Goal: Task Accomplishment & Management: Use online tool/utility

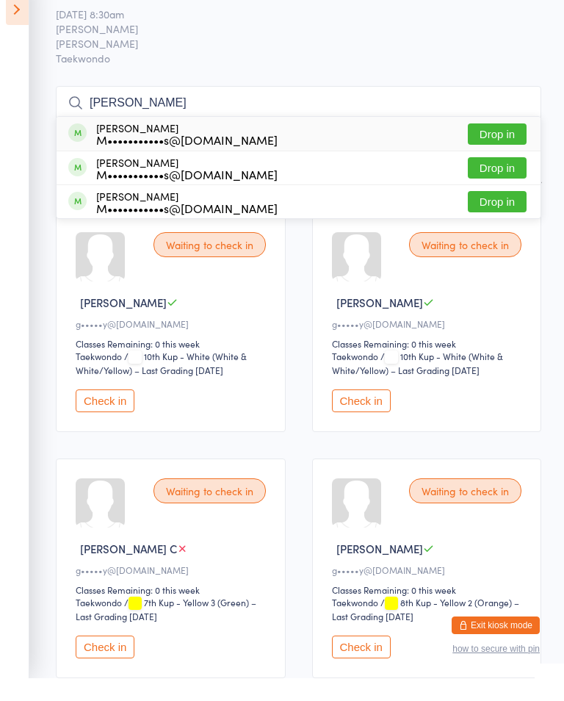
type input "[PERSON_NAME]"
click at [511, 142] on div "[PERSON_NAME] M•••••••••••s@[DOMAIN_NAME] Drop in" at bounding box center [299, 157] width 484 height 34
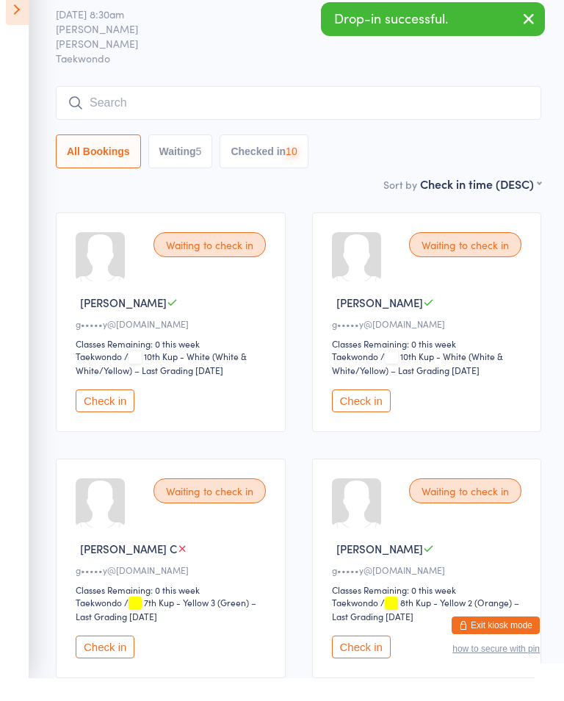
click at [383, 117] on input "search" at bounding box center [298, 126] width 485 height 34
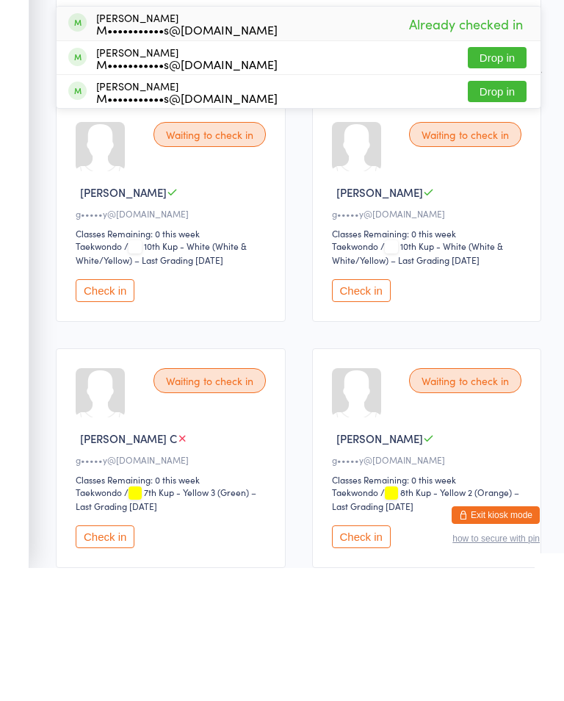
type input "[PERSON_NAME]"
click at [504, 180] on button "Drop in" at bounding box center [497, 190] width 59 height 21
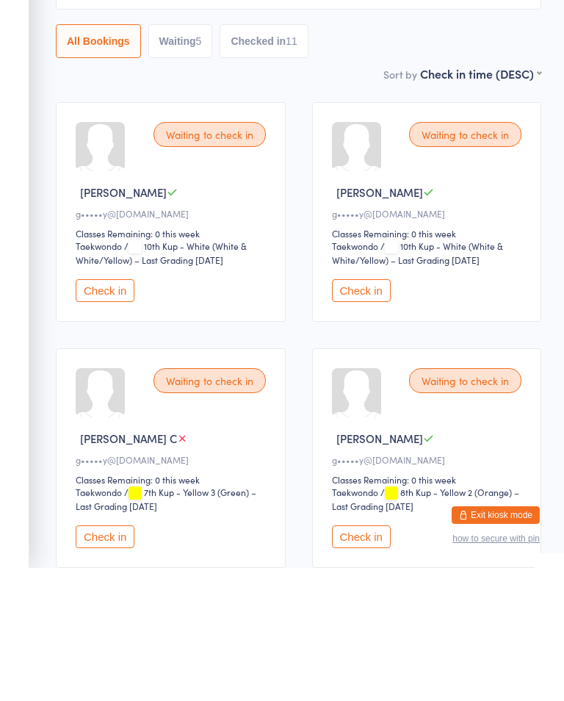
scroll to position [133, 0]
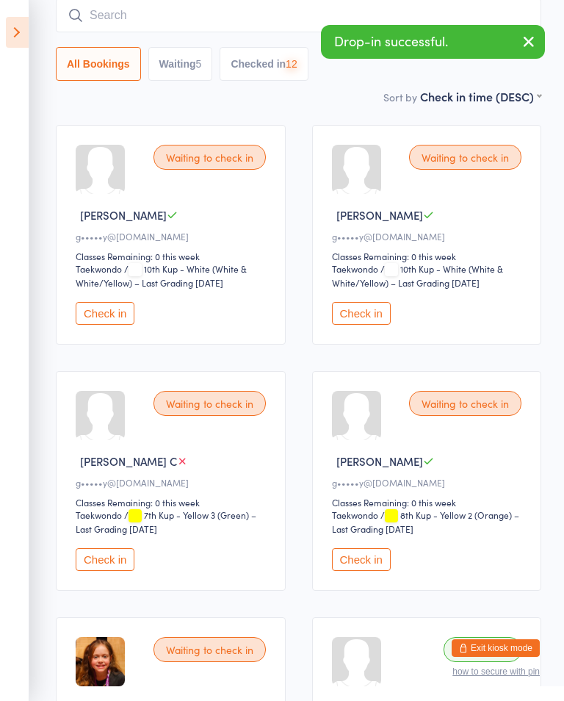
click at [294, 22] on input "search" at bounding box center [298, 16] width 485 height 34
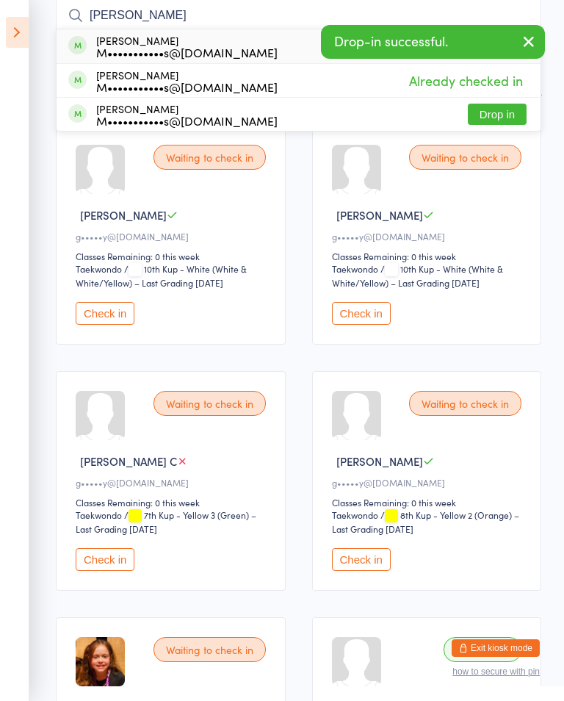
type input "[PERSON_NAME]"
click at [507, 104] on button "Drop in" at bounding box center [497, 114] width 59 height 21
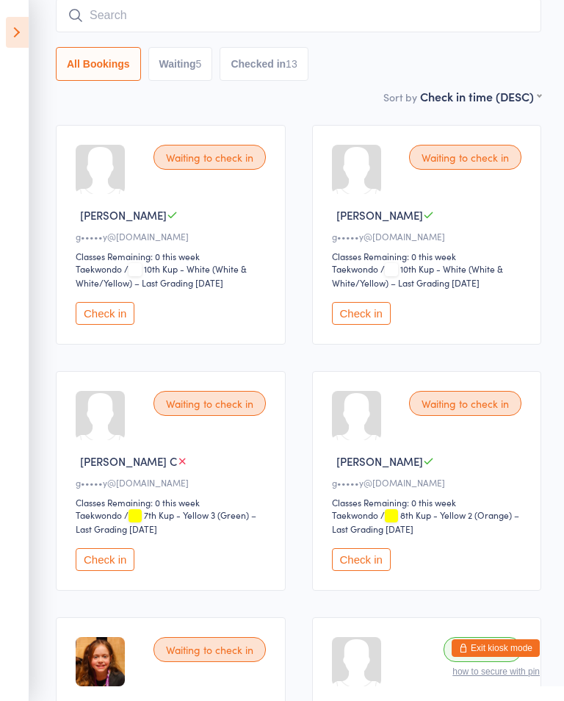
click at [8, 24] on icon at bounding box center [17, 32] width 23 height 31
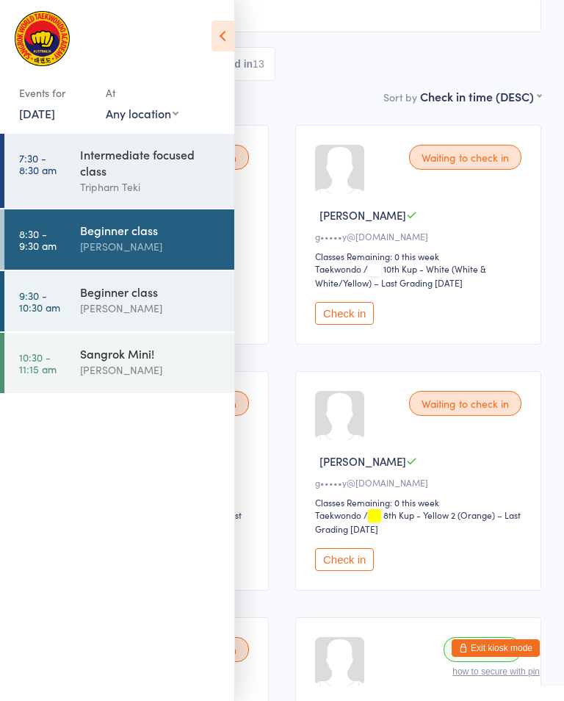
click at [331, 104] on div "Sort by Check in time (DESC) First name (ASC) First name (DESC) Last name (ASC)…" at bounding box center [282, 96] width 518 height 16
click at [222, 23] on icon at bounding box center [222, 36] width 23 height 31
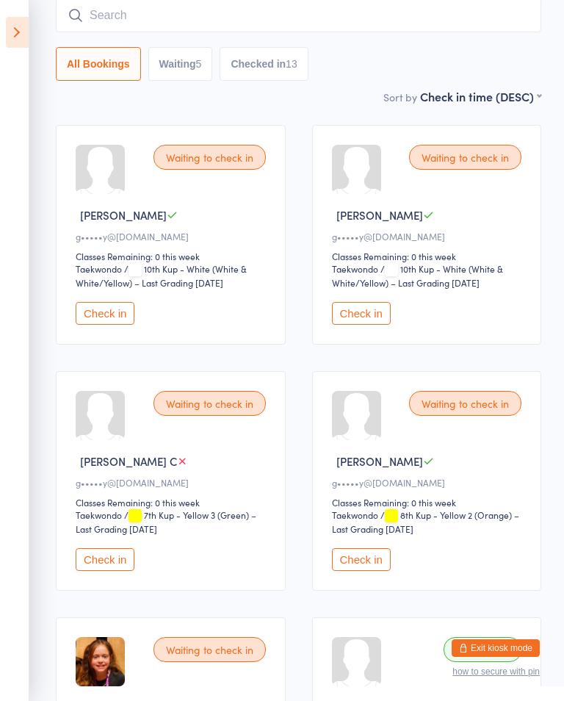
click at [184, 59] on button "Waiting 5" at bounding box center [180, 64] width 65 height 34
select select "0"
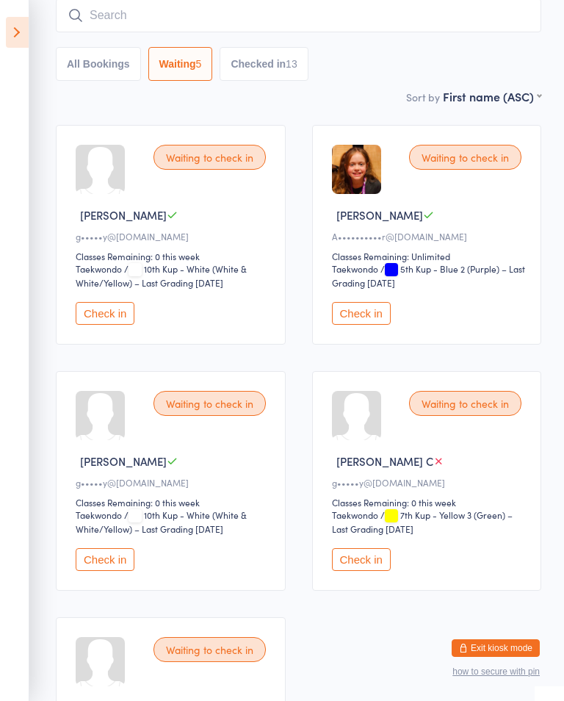
click at [361, 305] on div "Waiting to check in Charlotte D A••••••••••r@[DOMAIN_NAME] Classes Remaining: U…" at bounding box center [427, 235] width 230 height 220
click at [363, 316] on button "Check in" at bounding box center [361, 313] width 59 height 23
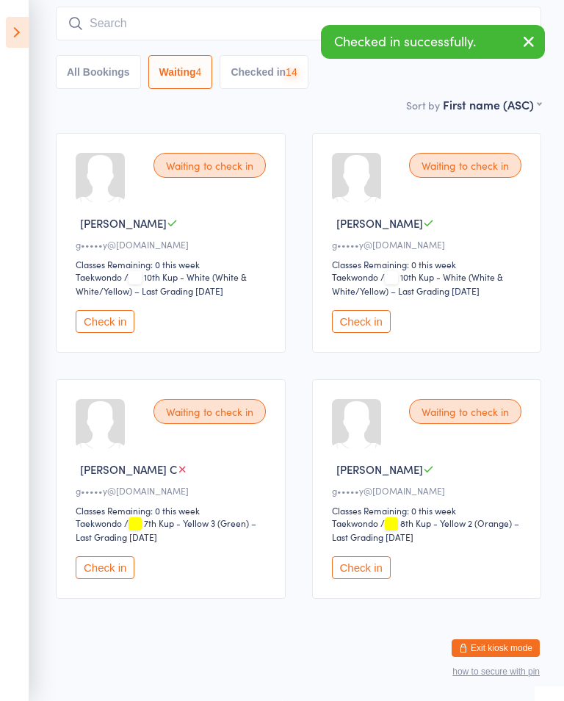
scroll to position [149, 0]
click at [142, 7] on input "search" at bounding box center [298, 24] width 485 height 34
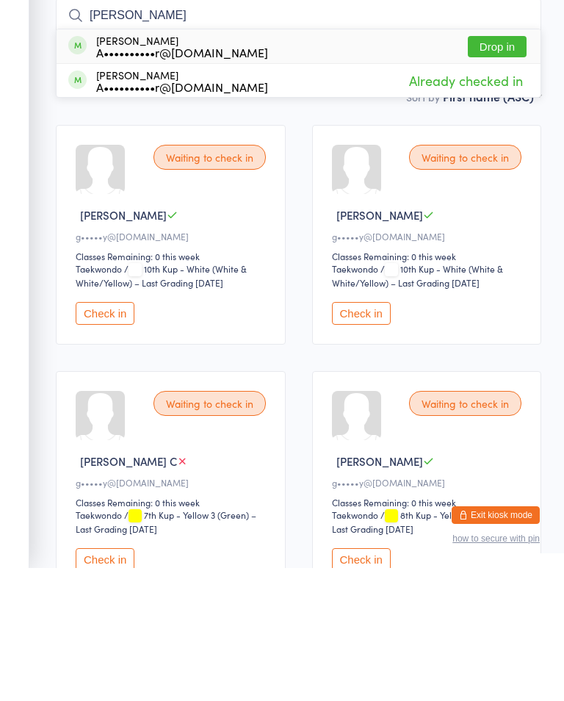
type input "[PERSON_NAME]"
click at [502, 169] on button "Drop in" at bounding box center [497, 179] width 59 height 21
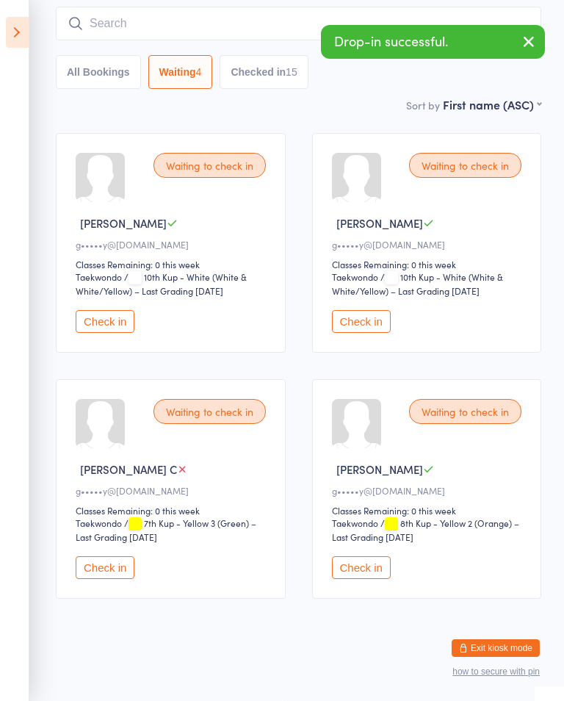
click at [278, 62] on button "Checked in 15" at bounding box center [264, 72] width 88 height 34
select select "5"
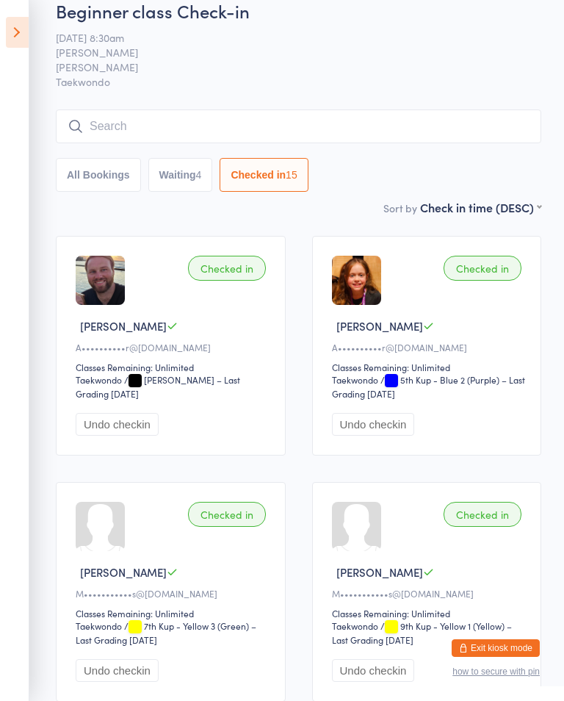
scroll to position [0, 0]
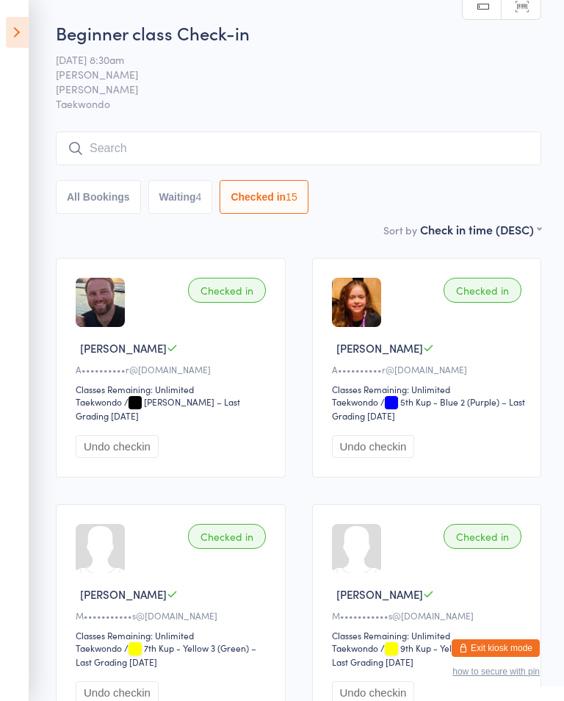
click at [81, 192] on button "All Bookings" at bounding box center [98, 197] width 85 height 34
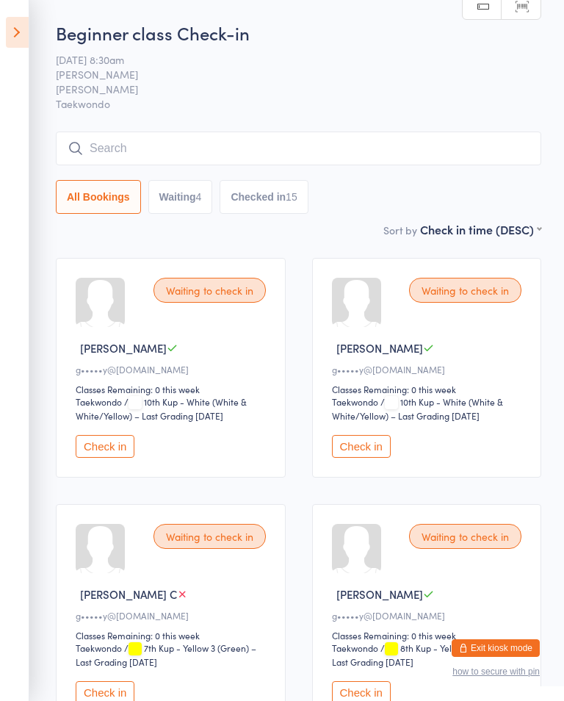
click at [13, 29] on icon at bounding box center [17, 32] width 23 height 31
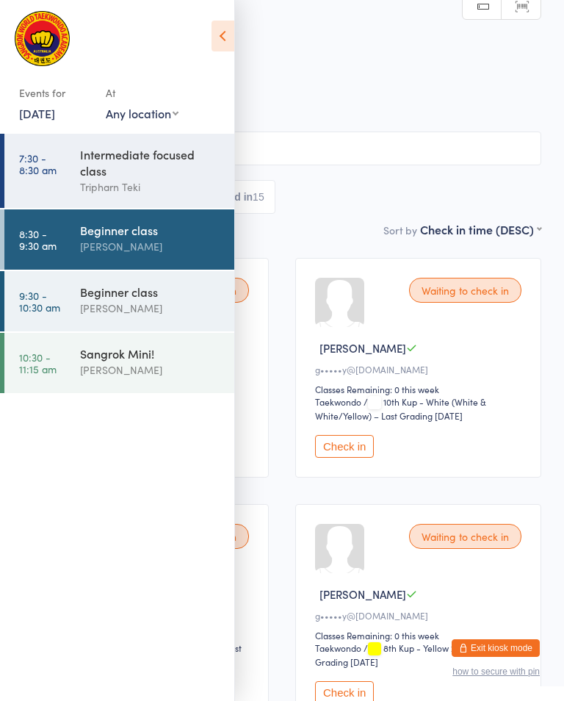
click at [176, 296] on div "Beginner class" at bounding box center [151, 291] width 142 height 16
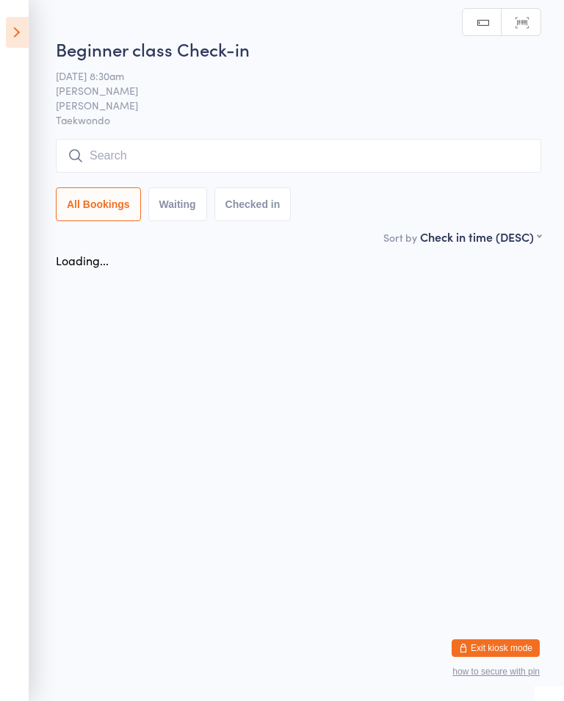
click at [374, 131] on div "Beginner class Check-in [DATE] 8:30am [PERSON_NAME] Taekwondo Manual search Sca…" at bounding box center [298, 133] width 485 height 192
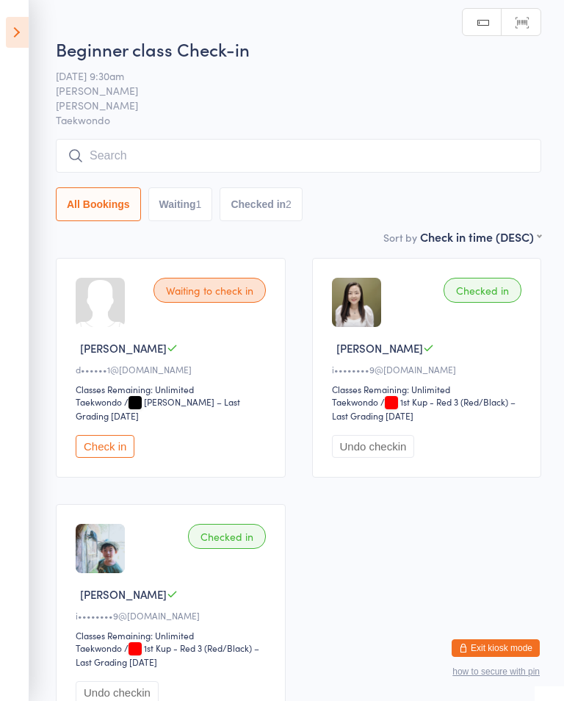
click at [475, 163] on input "search" at bounding box center [298, 156] width 485 height 34
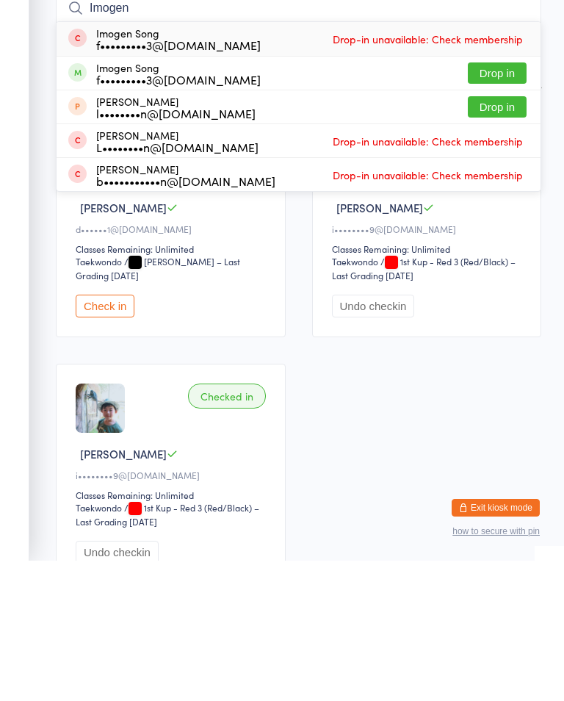
type input "Imogen"
click at [500, 203] on button "Drop in" at bounding box center [497, 213] width 59 height 21
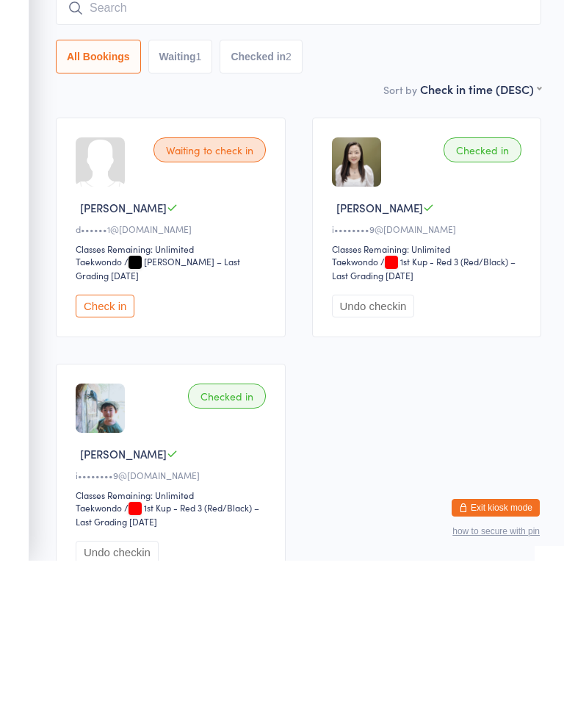
scroll to position [140, 0]
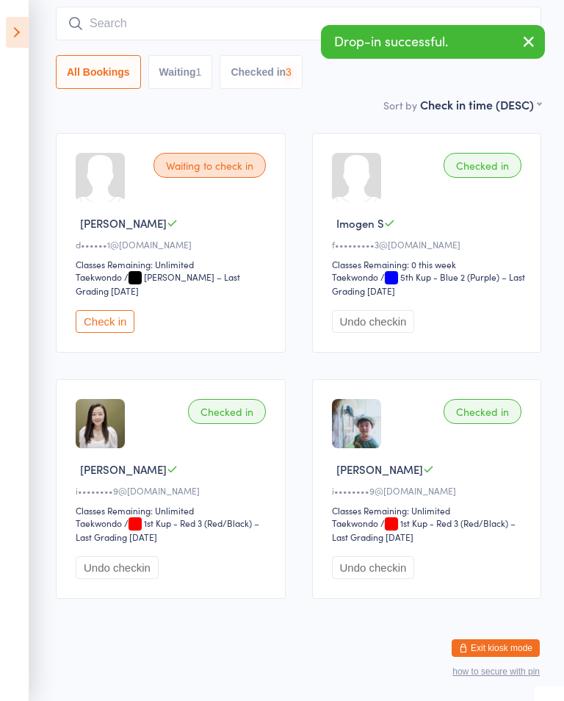
click at [289, 11] on input "search" at bounding box center [298, 24] width 485 height 34
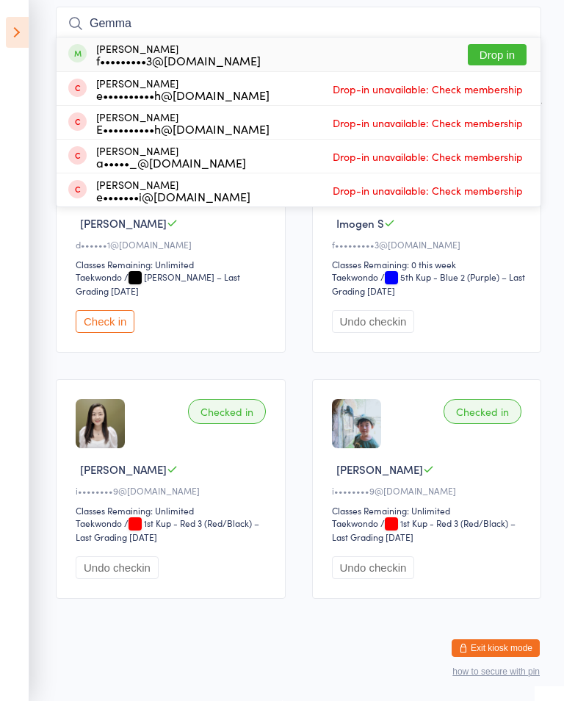
type input "Gemma"
click at [510, 44] on button "Drop in" at bounding box center [497, 54] width 59 height 21
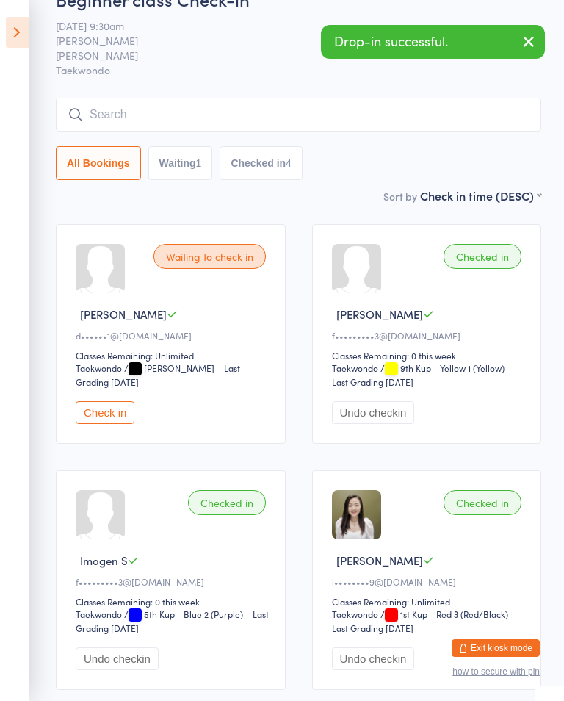
scroll to position [0, 0]
